Goal: Information Seeking & Learning: Learn about a topic

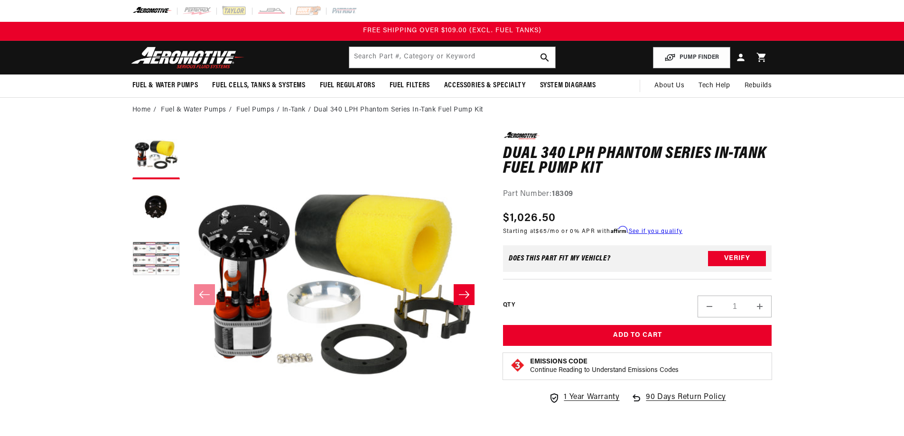
click at [158, 260] on button "Load image 3 in gallery view" at bounding box center [155, 259] width 47 height 47
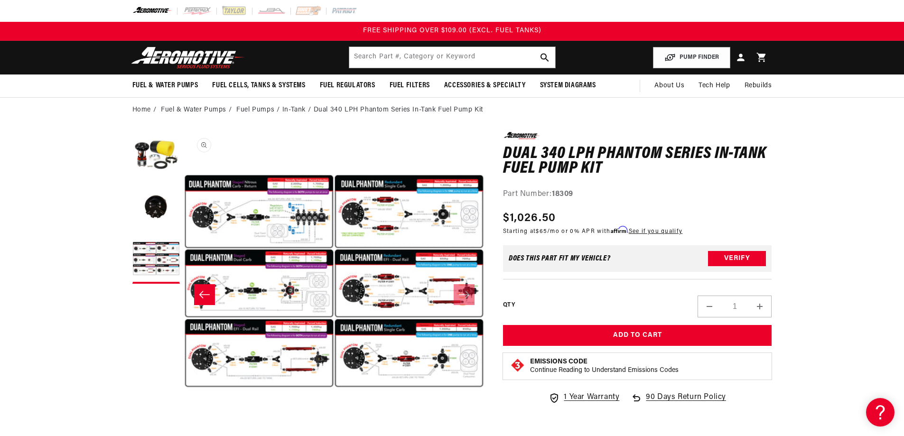
click at [184, 428] on button "Open media 3 in modal" at bounding box center [184, 432] width 0 height 0
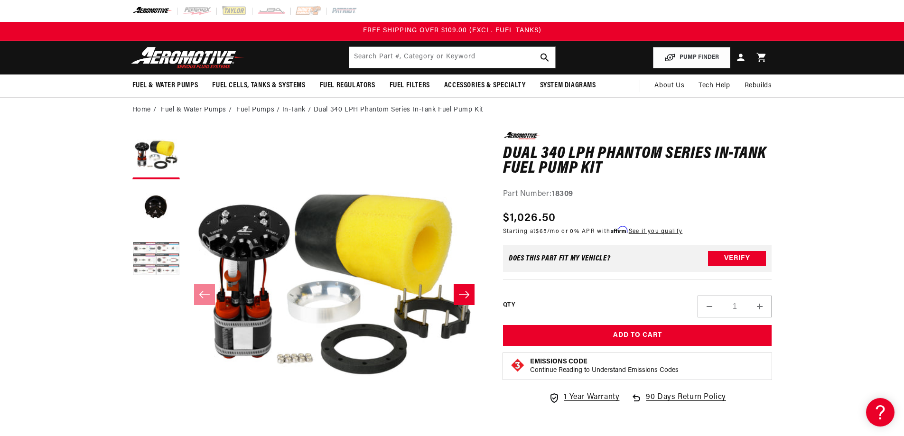
click at [161, 263] on button "Load image 3 in gallery view" at bounding box center [155, 259] width 47 height 47
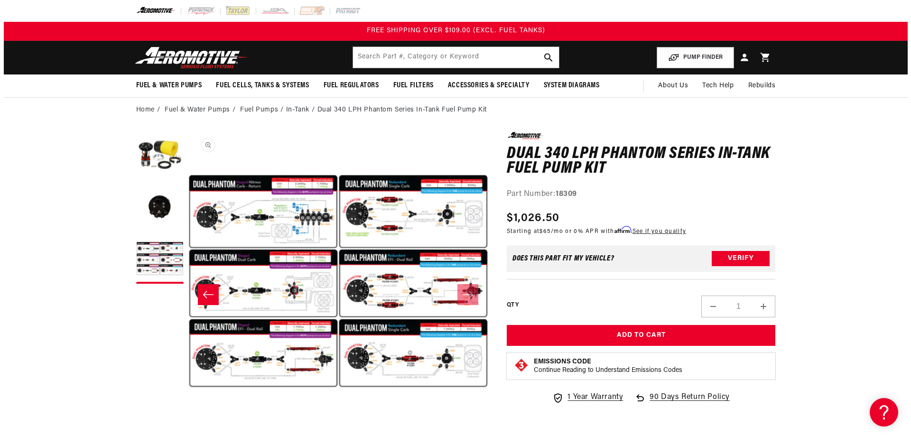
scroll to position [0, 599]
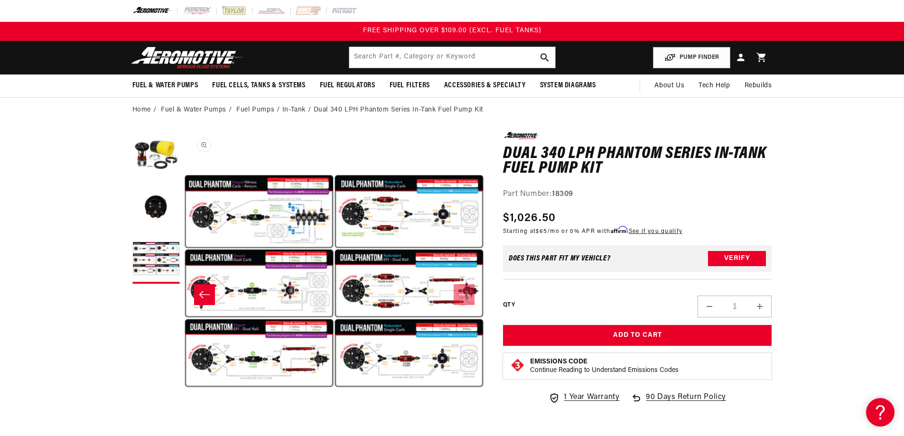
click at [184, 428] on button "Open media 3 in modal" at bounding box center [184, 432] width 0 height 0
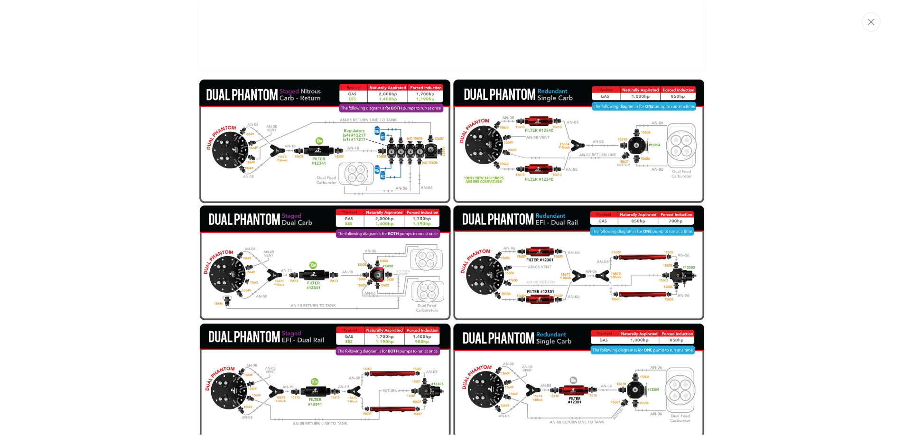
scroll to position [815, 0]
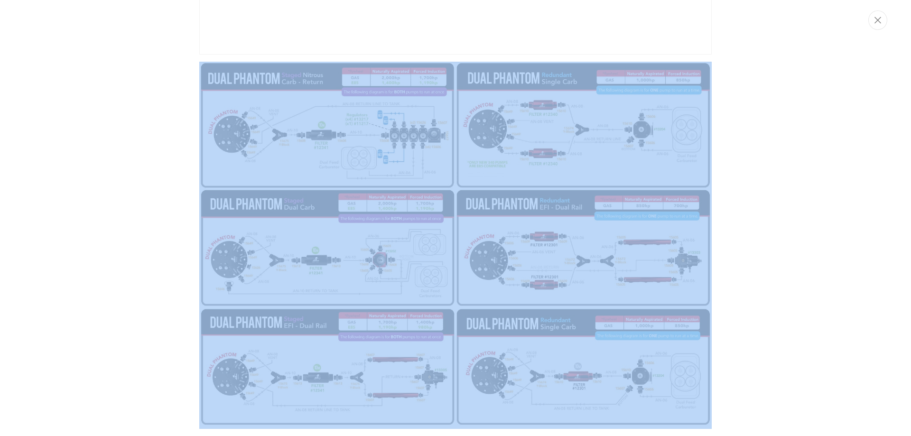
drag, startPoint x: 713, startPoint y: 426, endPoint x: 207, endPoint y: 92, distance: 606.1
click at [207, 92] on div "Media gallery" at bounding box center [455, 218] width 911 height 436
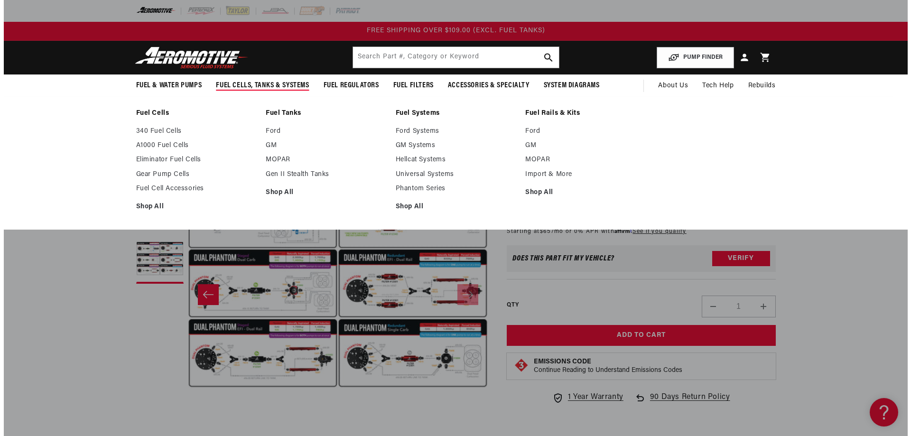
scroll to position [0, 599]
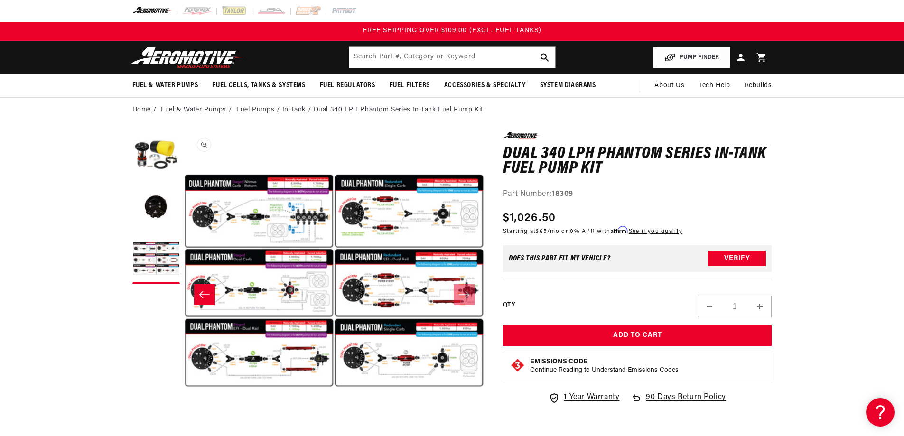
click at [184, 428] on button "Open media 3 in modal" at bounding box center [184, 431] width 0 height 0
drag, startPoint x: 621, startPoint y: 161, endPoint x: 406, endPoint y: 207, distance: 219.7
click at [184, 428] on button "Open media 3 in modal" at bounding box center [184, 431] width 0 height 0
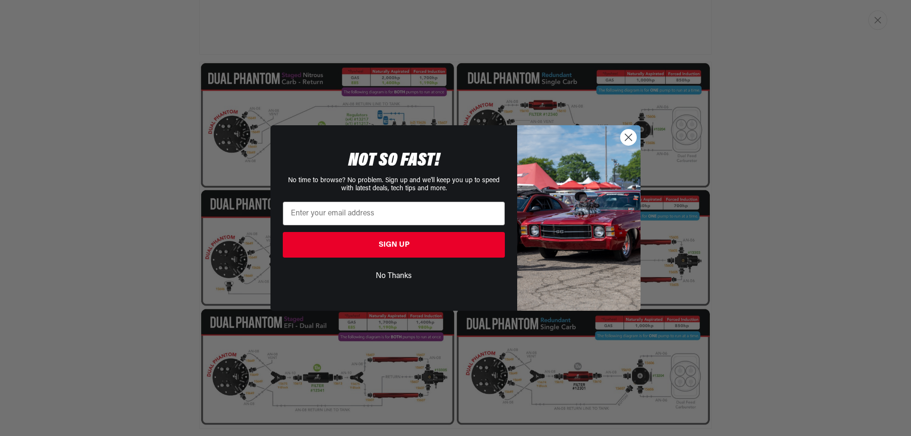
click at [625, 136] on circle "Close dialog" at bounding box center [629, 138] width 16 height 16
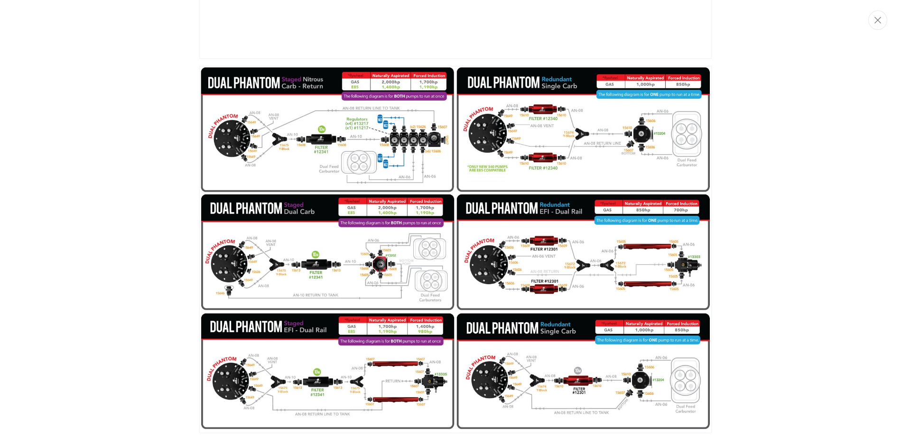
scroll to position [815, 0]
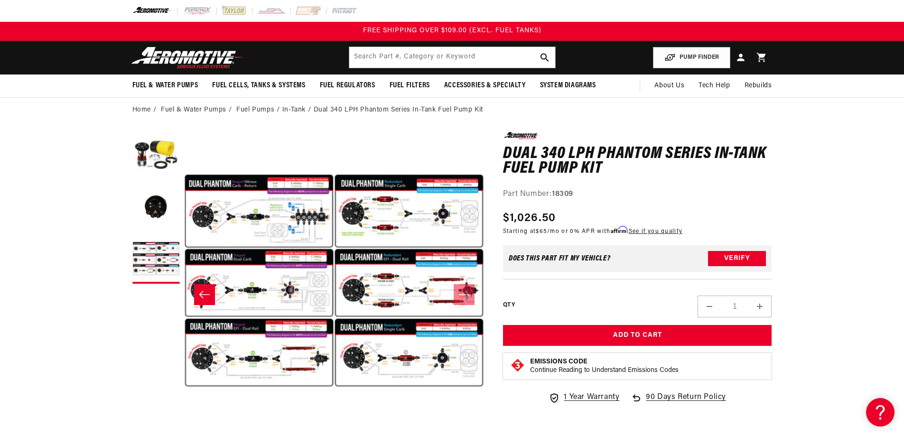
drag, startPoint x: 686, startPoint y: 142, endPoint x: 339, endPoint y: 237, distance: 359.7
click at [184, 428] on button "Open media 3 in modal" at bounding box center [184, 431] width 0 height 0
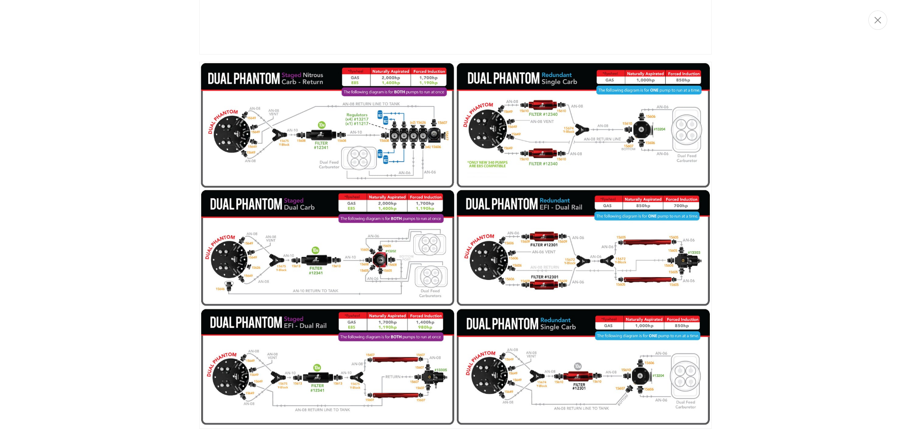
click at [309, 383] on img "Media gallery" at bounding box center [455, 245] width 512 height 367
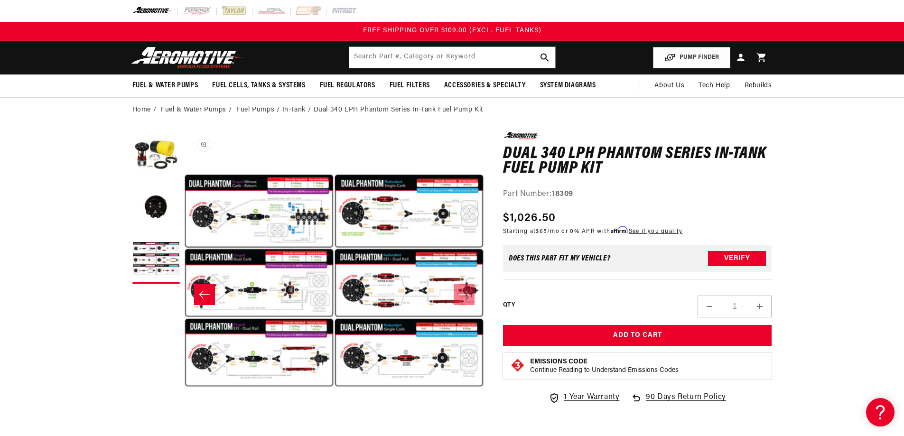
click at [184, 428] on button "Open media 3 in modal" at bounding box center [184, 431] width 0 height 0
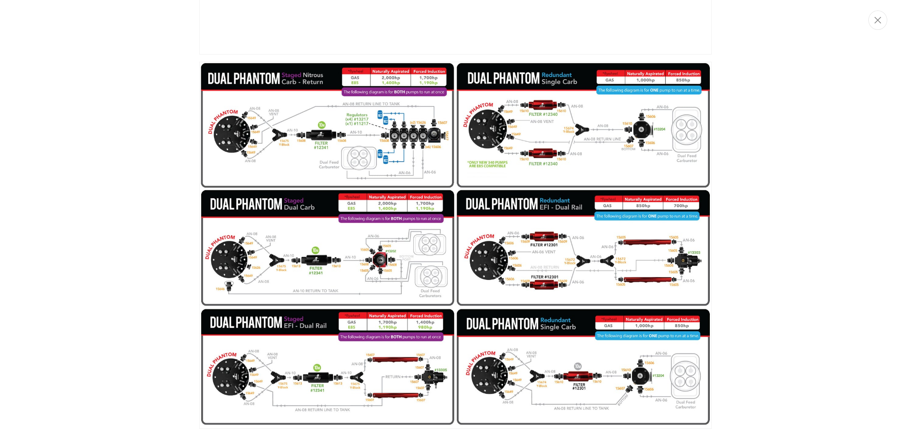
click at [619, 239] on img "Media gallery" at bounding box center [455, 245] width 512 height 367
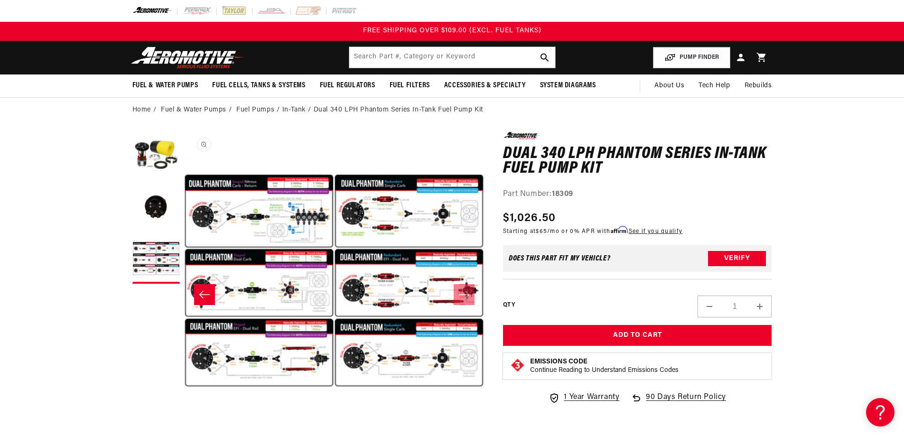
click at [184, 428] on button "Open media 3 in modal" at bounding box center [184, 431] width 0 height 0
